Goal: Task Accomplishment & Management: Manage account settings

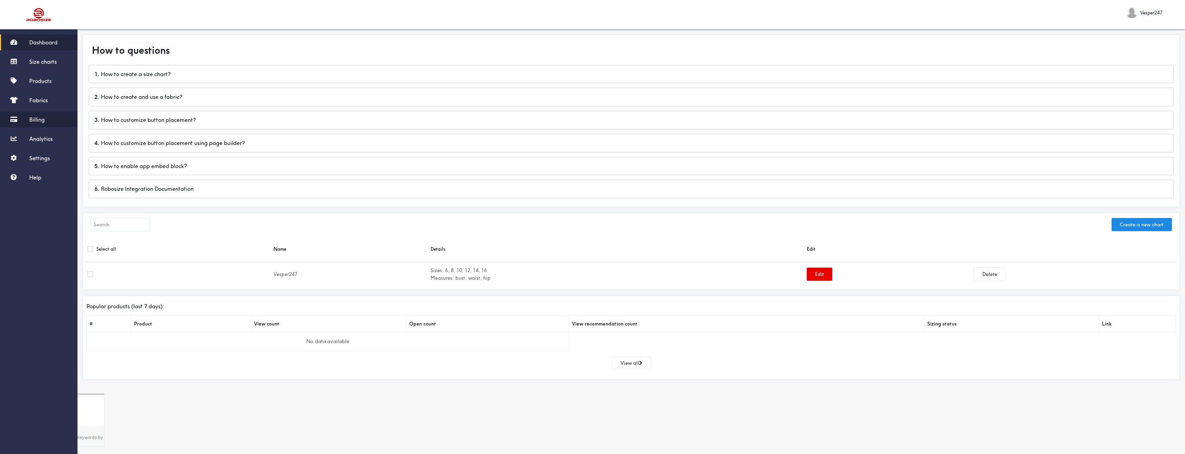
click at [44, 115] on link "Billing" at bounding box center [39, 120] width 78 height 16
